Goal: Check status: Check status

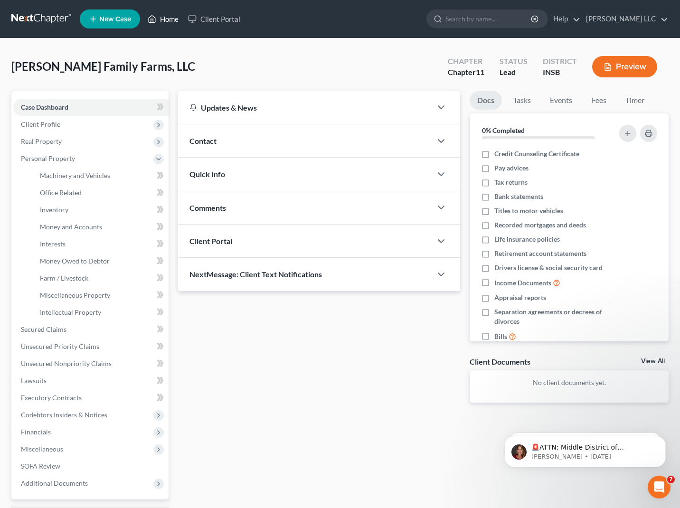
click at [180, 16] on link "Home" at bounding box center [163, 18] width 40 height 17
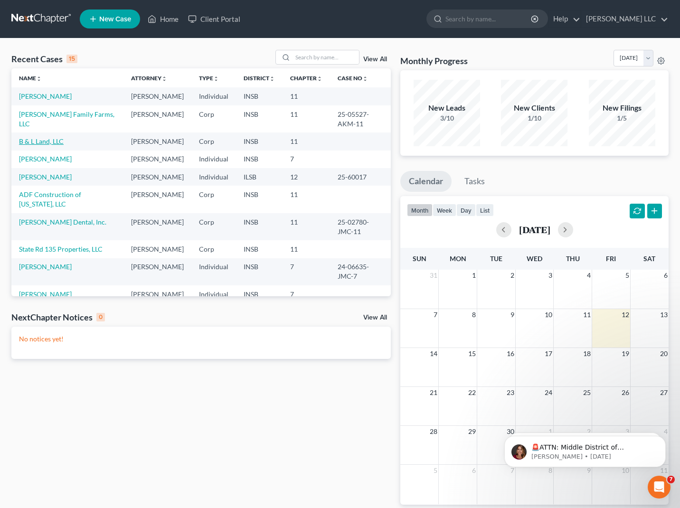
click at [55, 145] on link "B & L Land, LLC" at bounding box center [41, 141] width 45 height 8
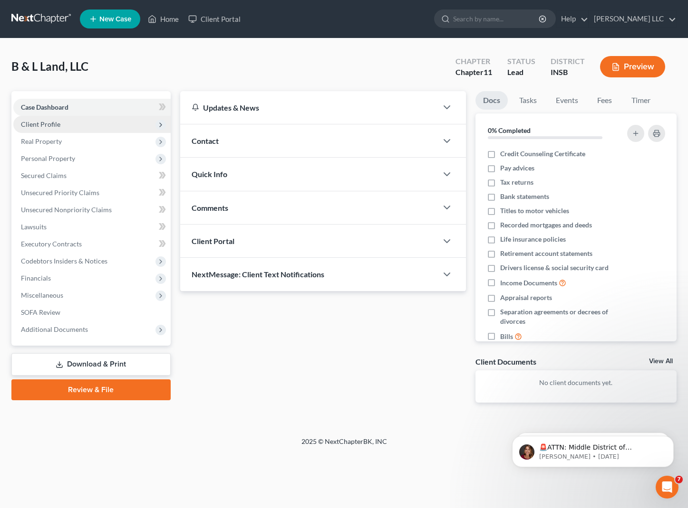
click at [48, 121] on span "Client Profile" at bounding box center [40, 124] width 39 height 8
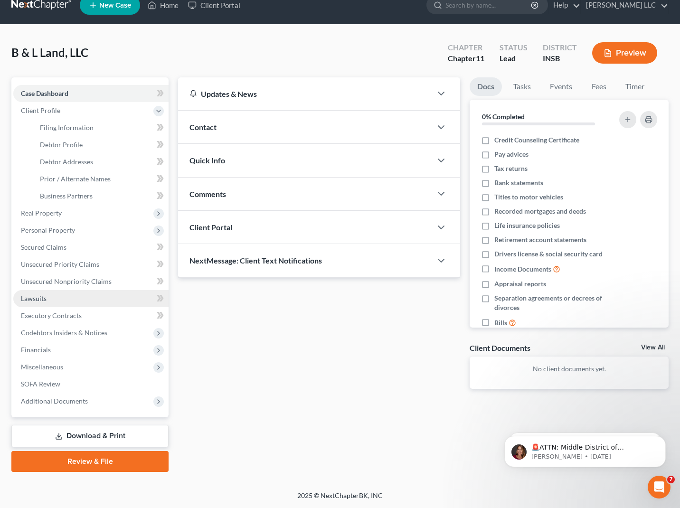
scroll to position [14, 0]
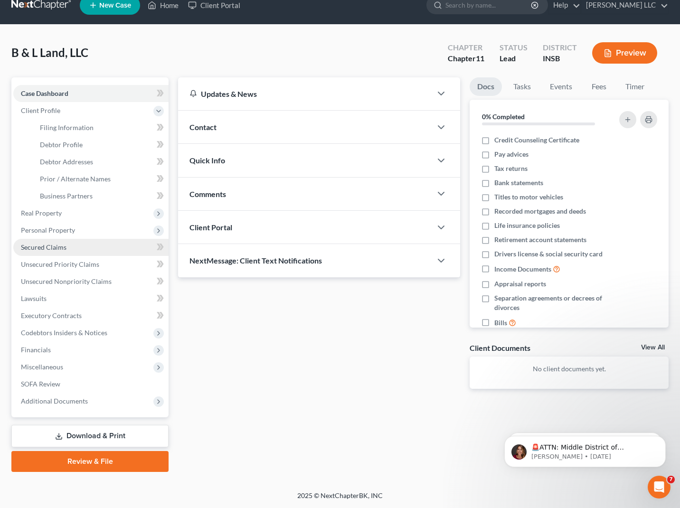
click at [35, 249] on span "Secured Claims" at bounding box center [44, 247] width 46 height 8
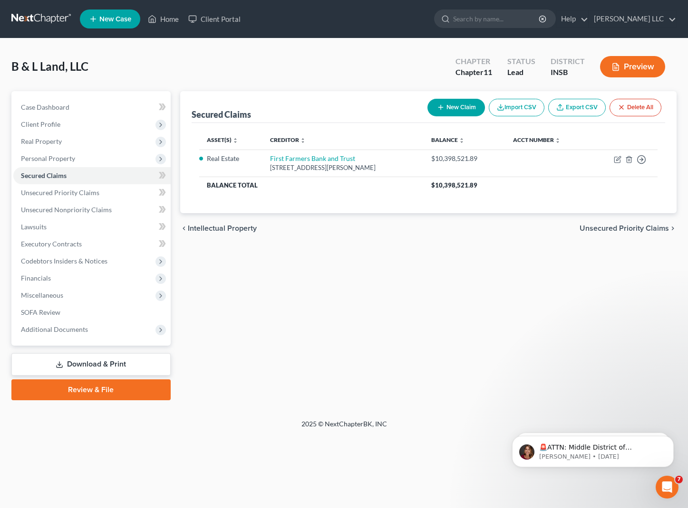
click at [643, 67] on button "Preview" at bounding box center [632, 66] width 65 height 21
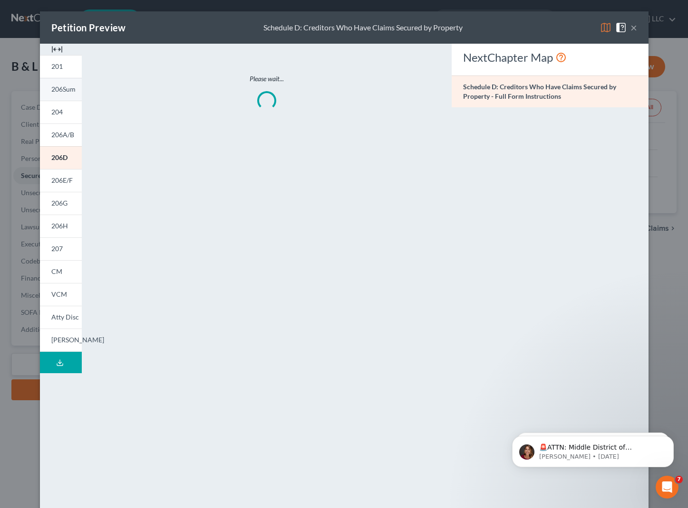
click at [51, 91] on span "206Sum" at bounding box center [63, 89] width 24 height 8
click at [51, 91] on span "206Sum" at bounding box center [63, 89] width 25 height 8
click at [630, 29] on button "×" at bounding box center [633, 27] width 7 height 11
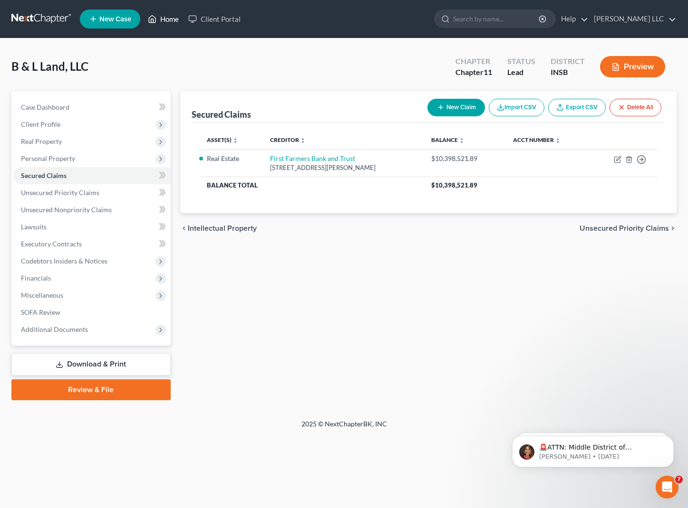
click at [169, 22] on link "Home" at bounding box center [163, 18] width 40 height 17
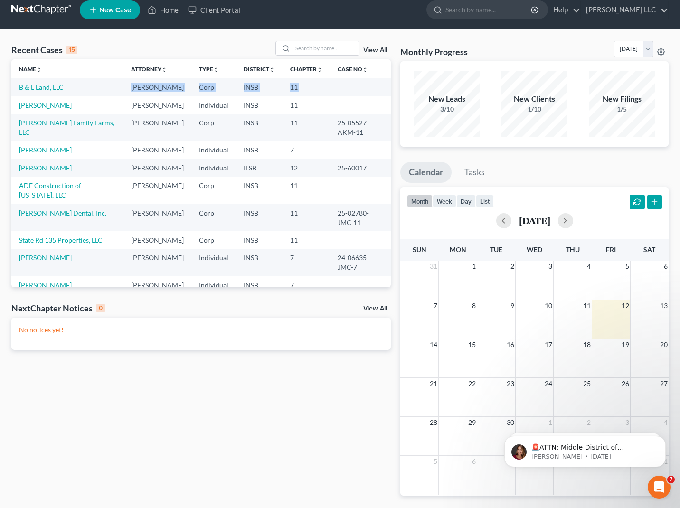
drag, startPoint x: 52, startPoint y: 101, endPoint x: 56, endPoint y: 108, distance: 8.1
click at [54, 108] on tbody "B & L Land, LLC Jeffrey Hester Corp INSB 11 Carpenter, Benjamin Jeffrey Hester …" at bounding box center [201, 240] width 380 height 324
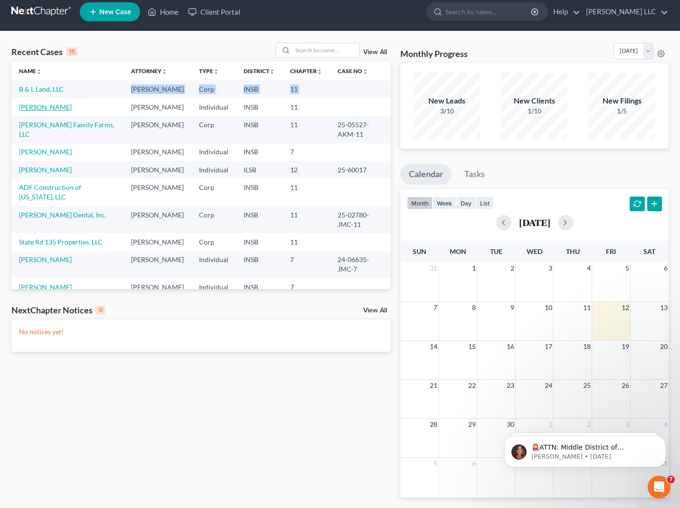
click at [53, 111] on link "[PERSON_NAME]" at bounding box center [45, 107] width 53 height 8
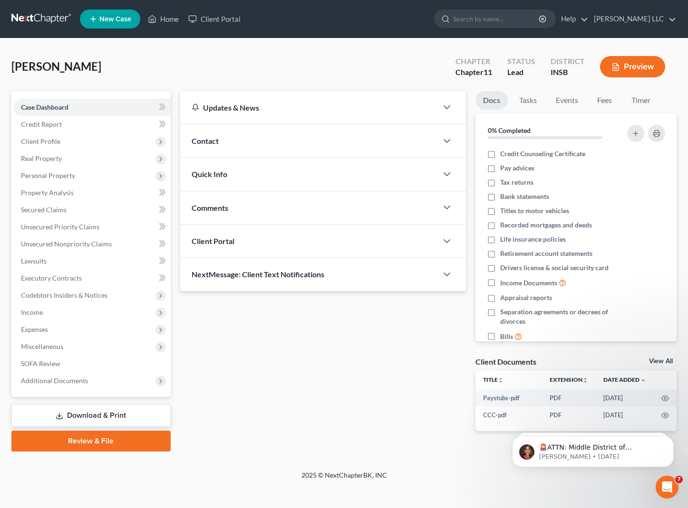
click at [625, 69] on button "Preview" at bounding box center [632, 66] width 65 height 21
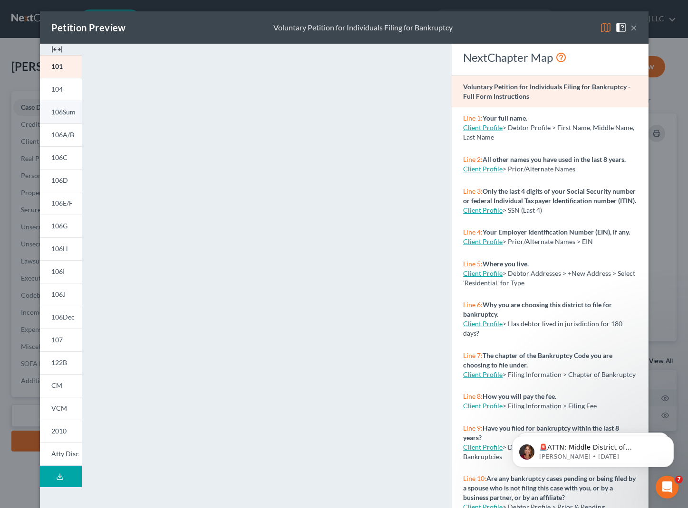
click at [65, 113] on span "106Sum" at bounding box center [63, 112] width 24 height 8
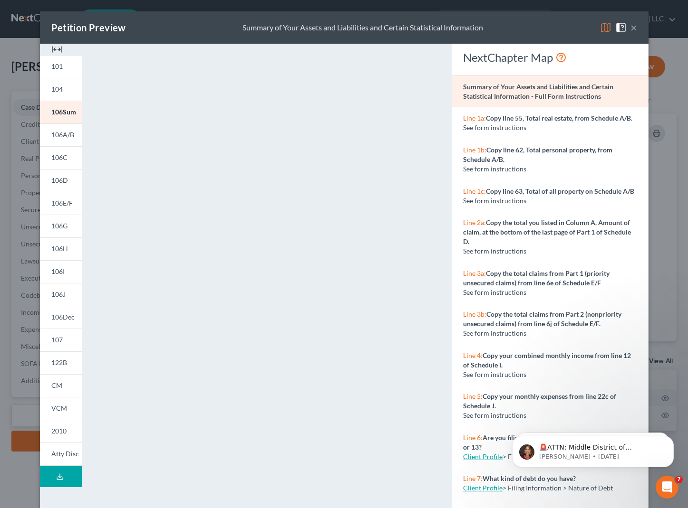
click at [630, 27] on button "×" at bounding box center [633, 27] width 7 height 11
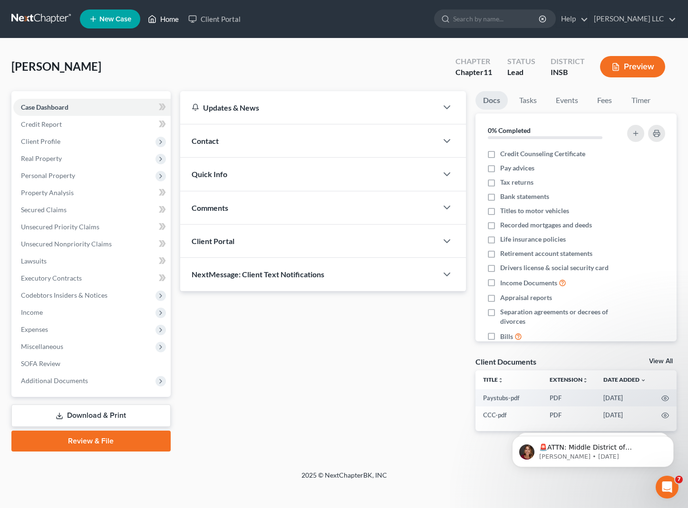
click at [162, 22] on link "Home" at bounding box center [163, 18] width 40 height 17
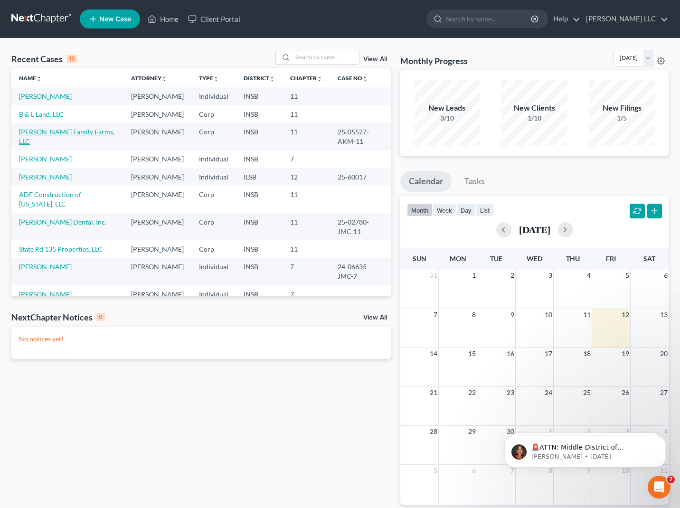
click at [58, 145] on link "[PERSON_NAME] Family Farms, LLC" at bounding box center [67, 137] width 96 height 18
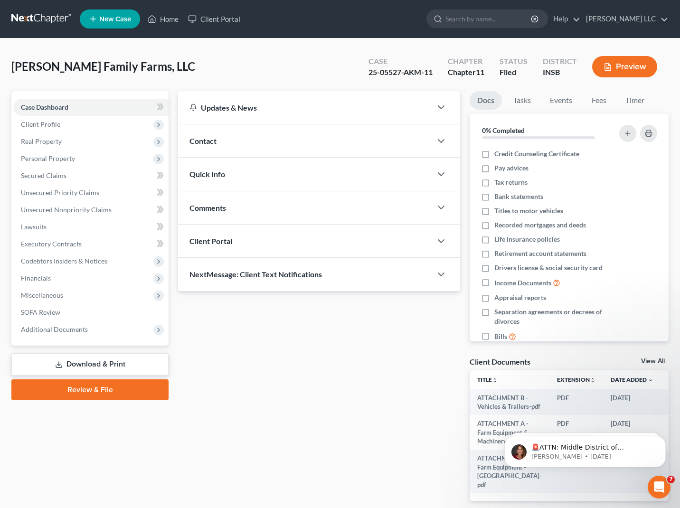
click at [620, 64] on button "Preview" at bounding box center [625, 66] width 65 height 21
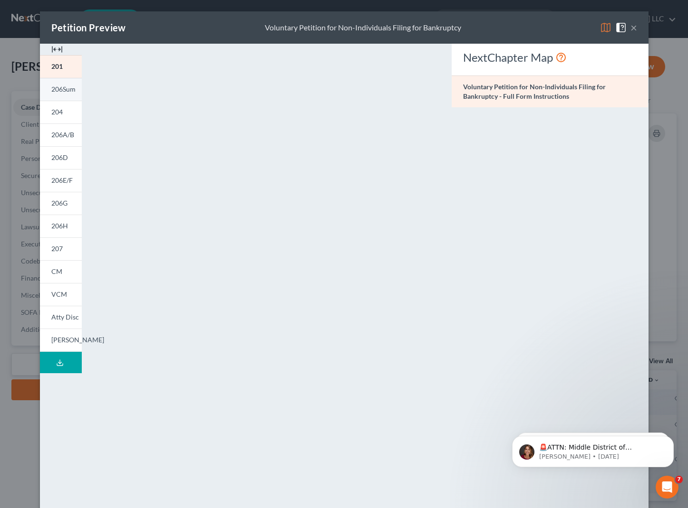
click at [60, 91] on span "206Sum" at bounding box center [63, 89] width 24 height 8
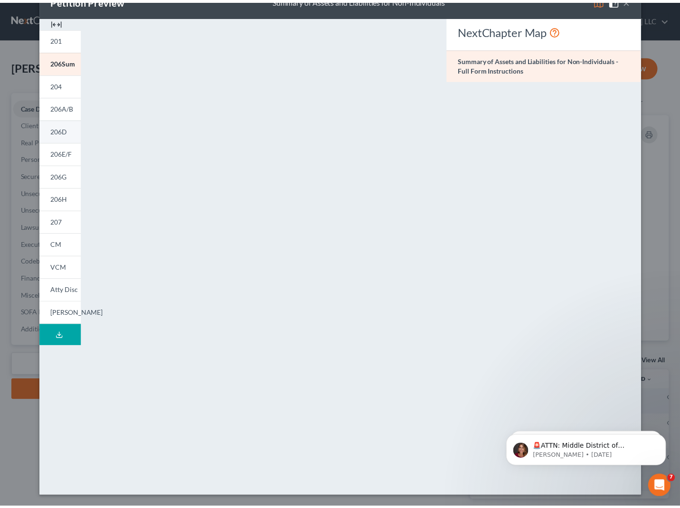
scroll to position [9, 0]
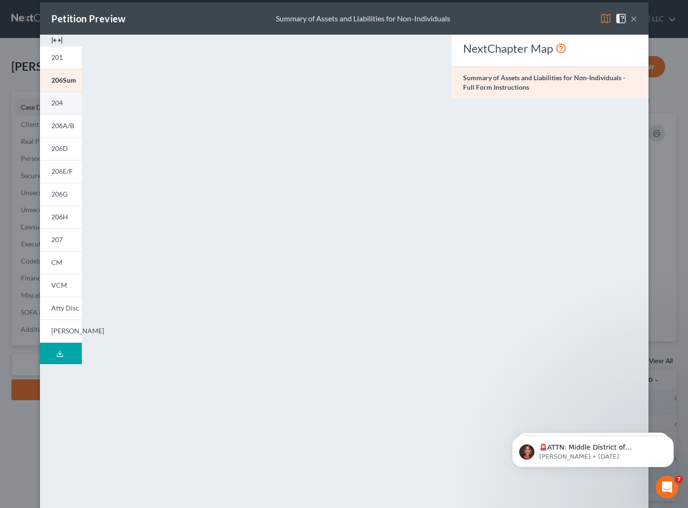
click at [61, 105] on link "204" at bounding box center [61, 103] width 42 height 23
click at [630, 15] on button "×" at bounding box center [633, 18] width 7 height 11
